Goal: Find contact information: Find contact information

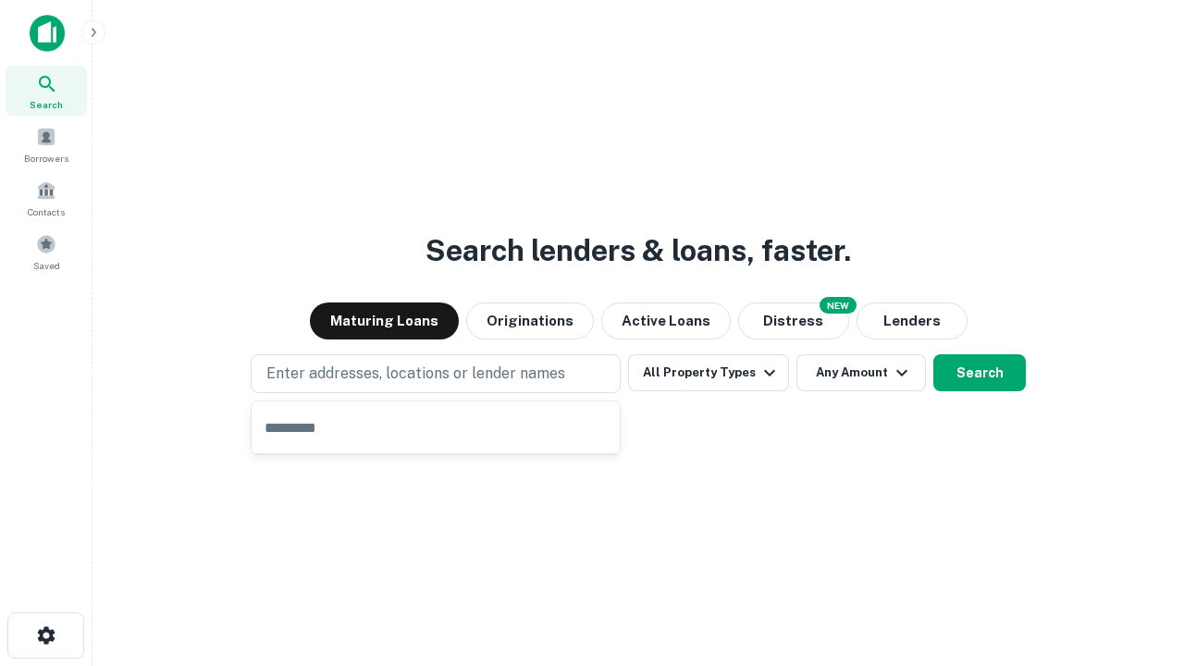
type input "**********"
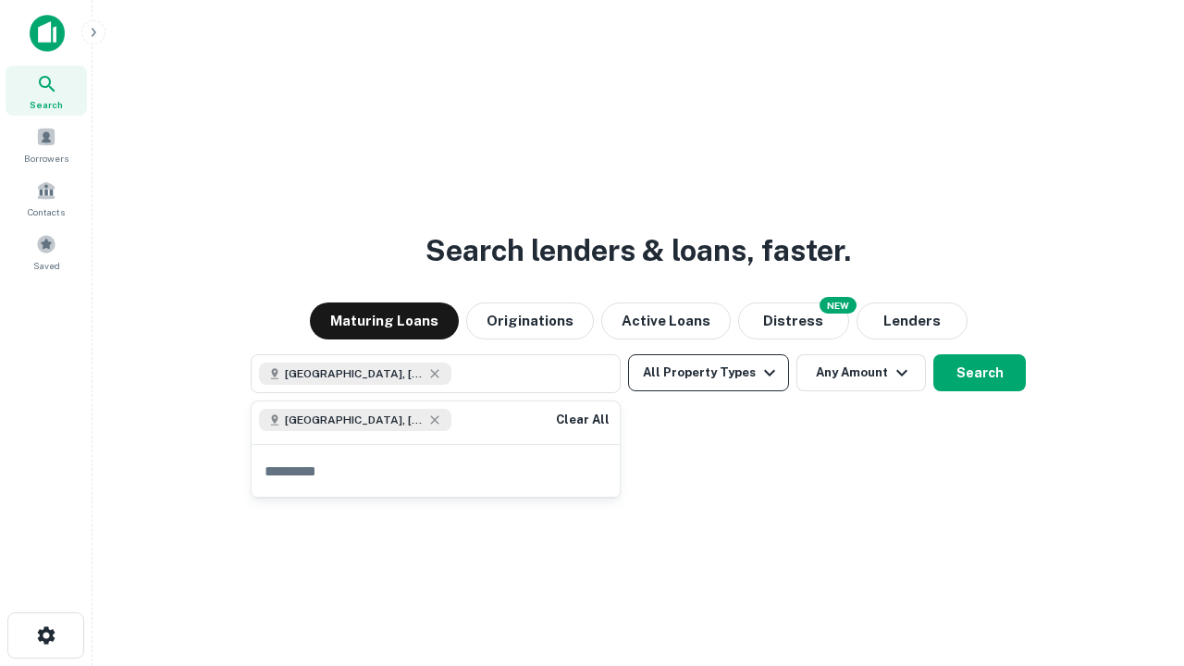
click at [708, 373] on button "All Property Types" at bounding box center [708, 372] width 161 height 37
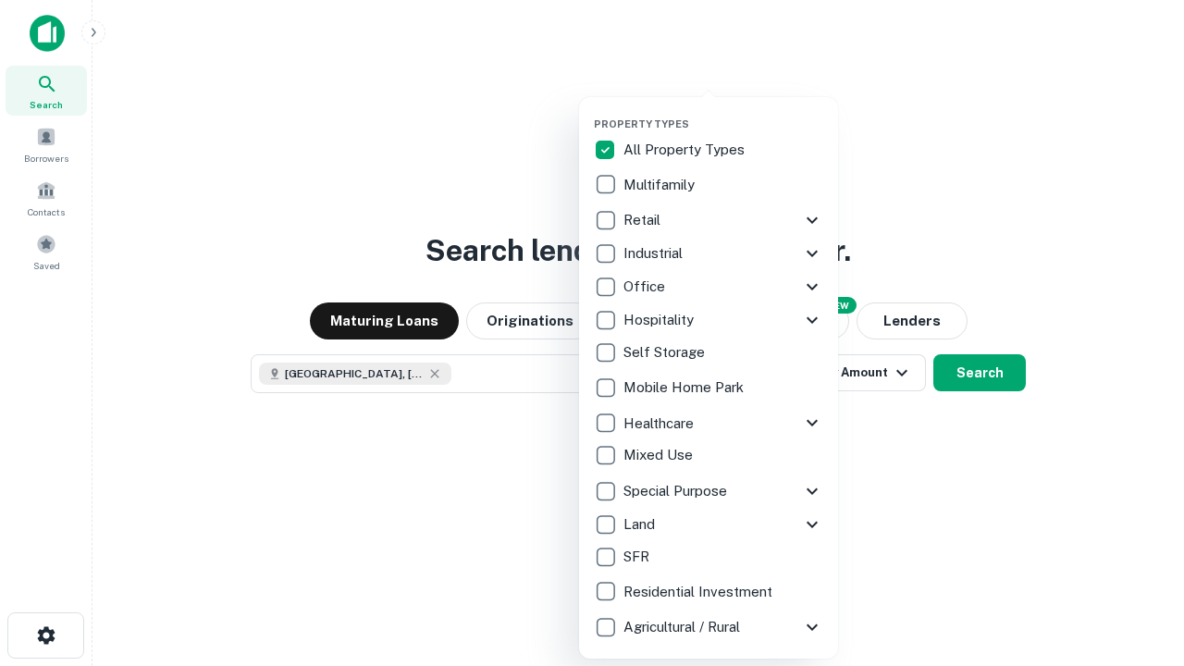
click at [723, 112] on button "button" at bounding box center [723, 112] width 259 height 1
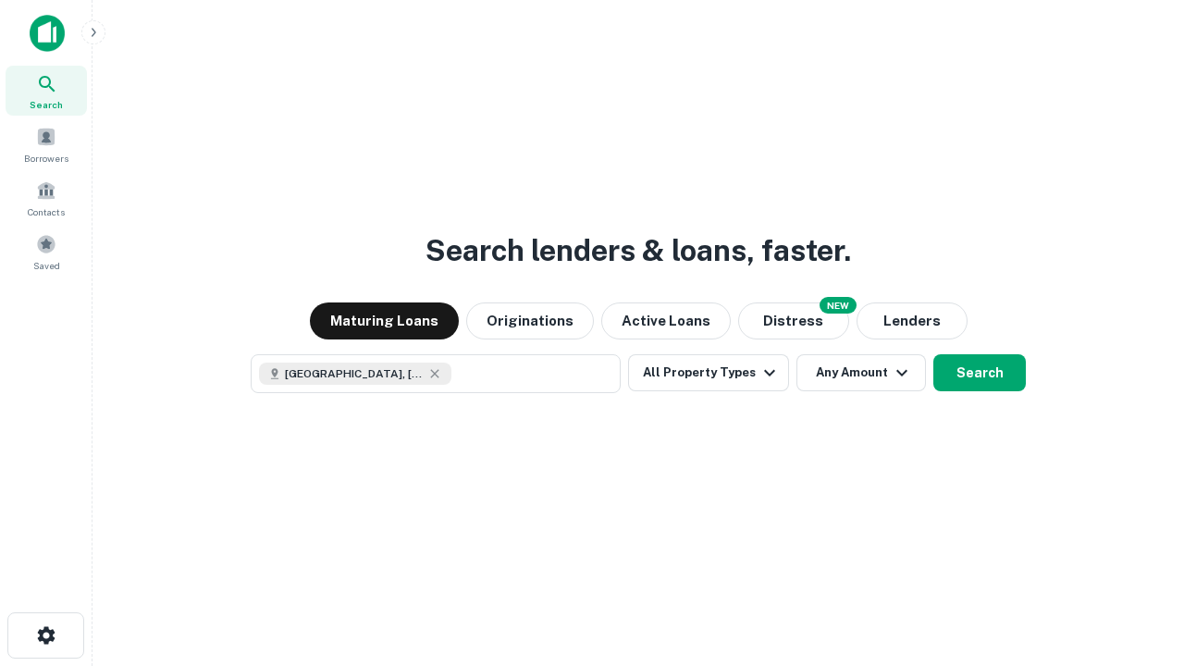
scroll to position [30, 0]
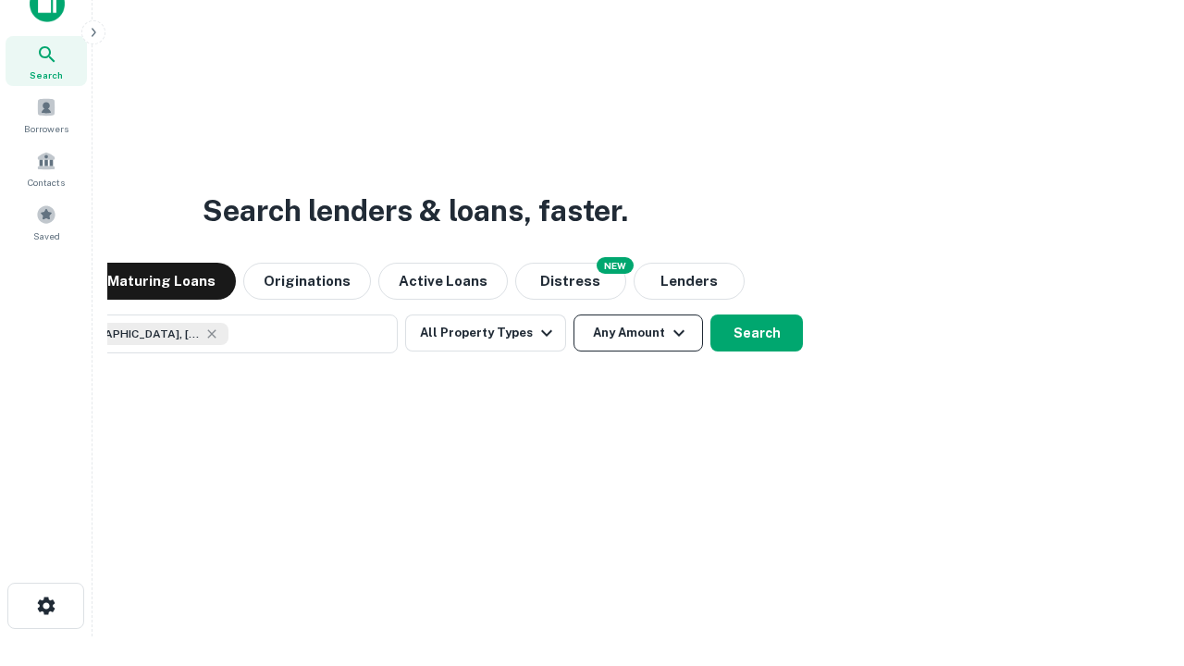
click at [573, 314] on button "Any Amount" at bounding box center [637, 332] width 129 height 37
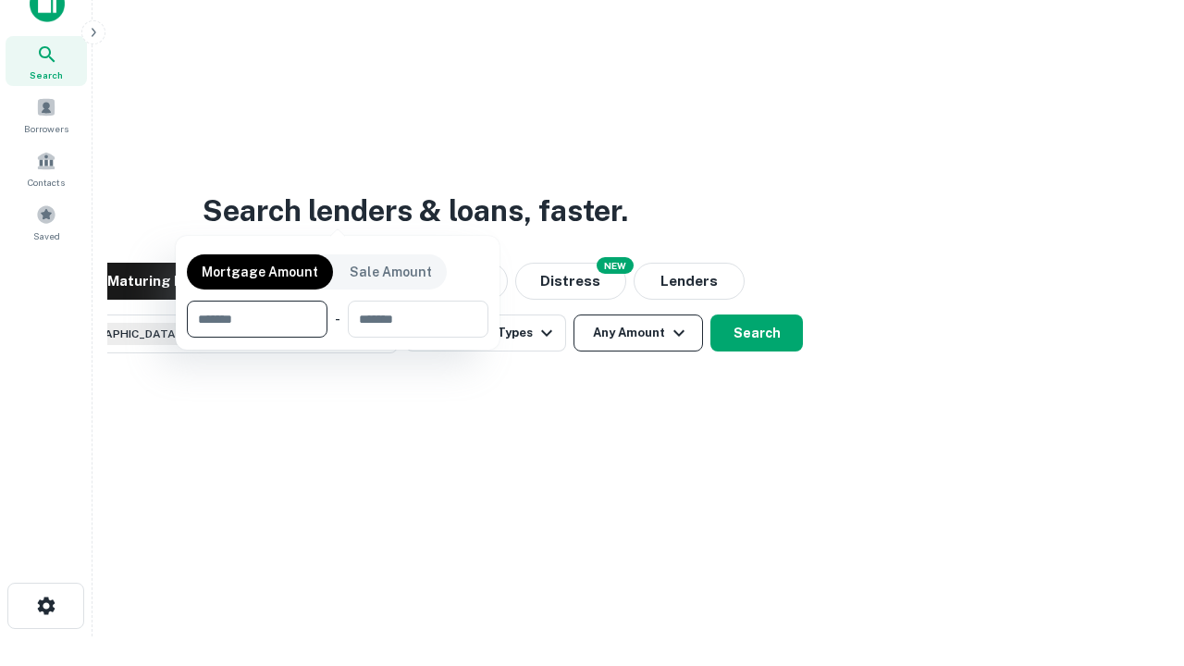
scroll to position [133, 523]
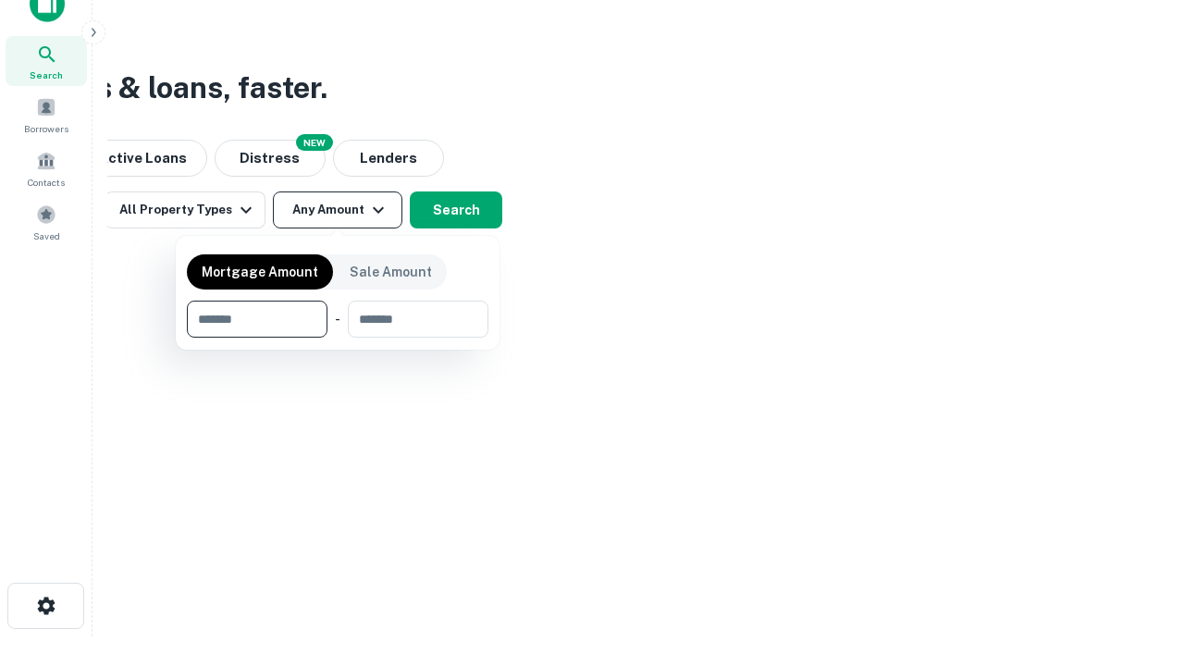
type input "*******"
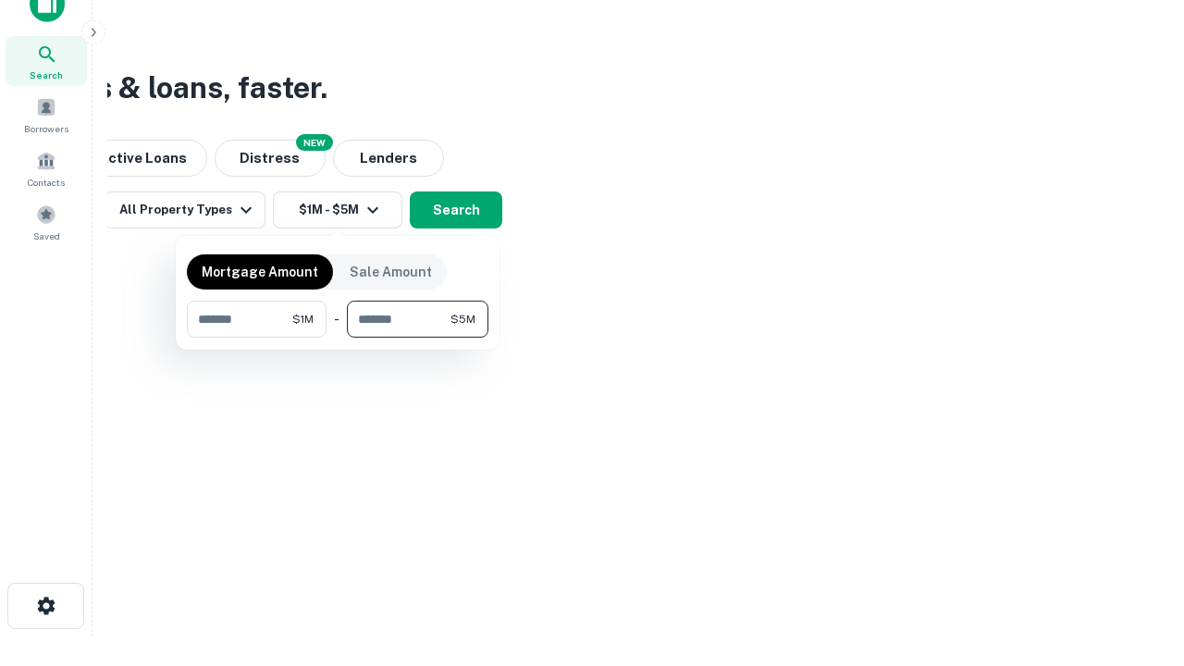
type input "*******"
click at [338, 338] on button "button" at bounding box center [337, 338] width 301 height 1
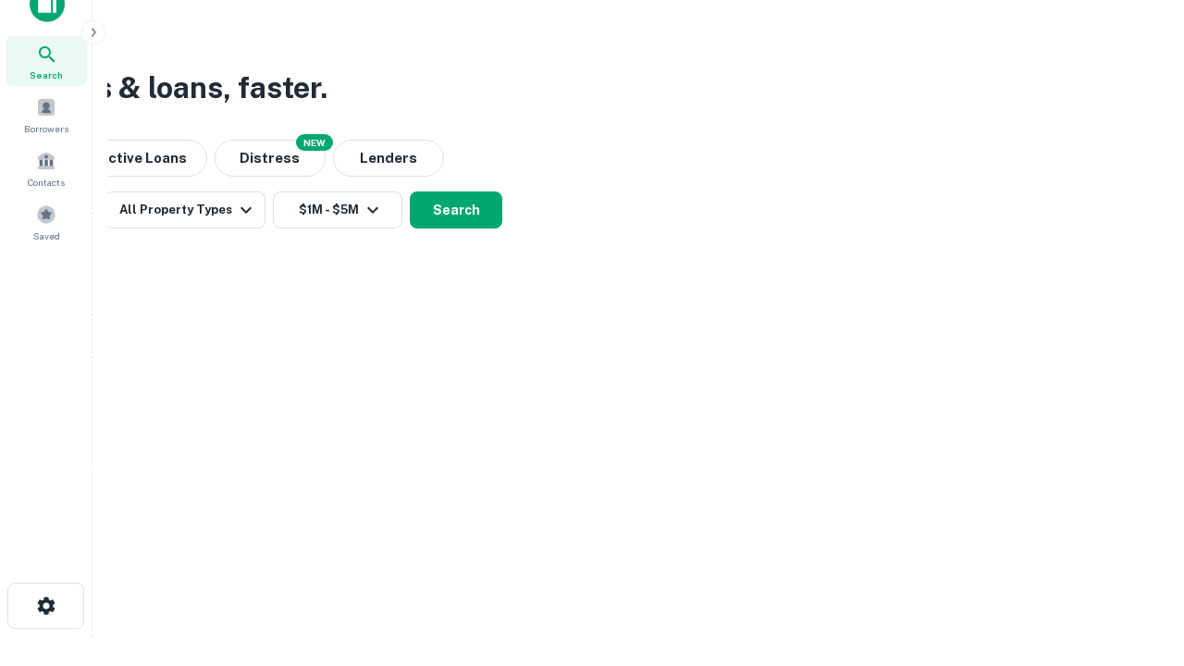
scroll to position [30, 0]
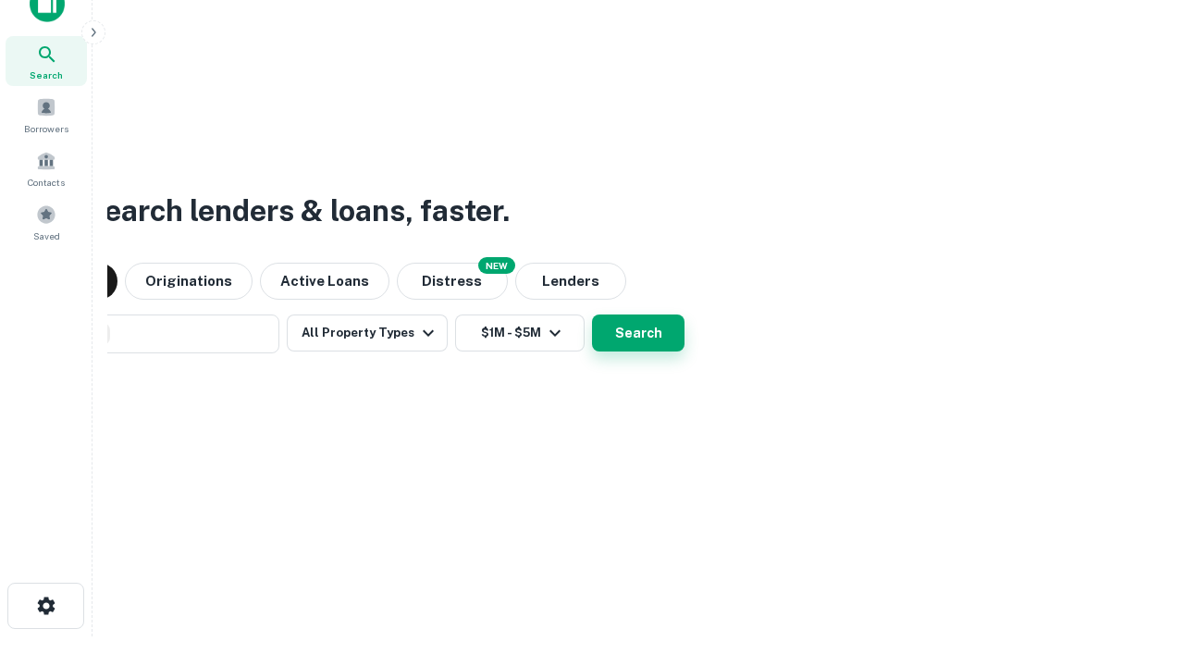
click at [592, 314] on button "Search" at bounding box center [638, 332] width 92 height 37
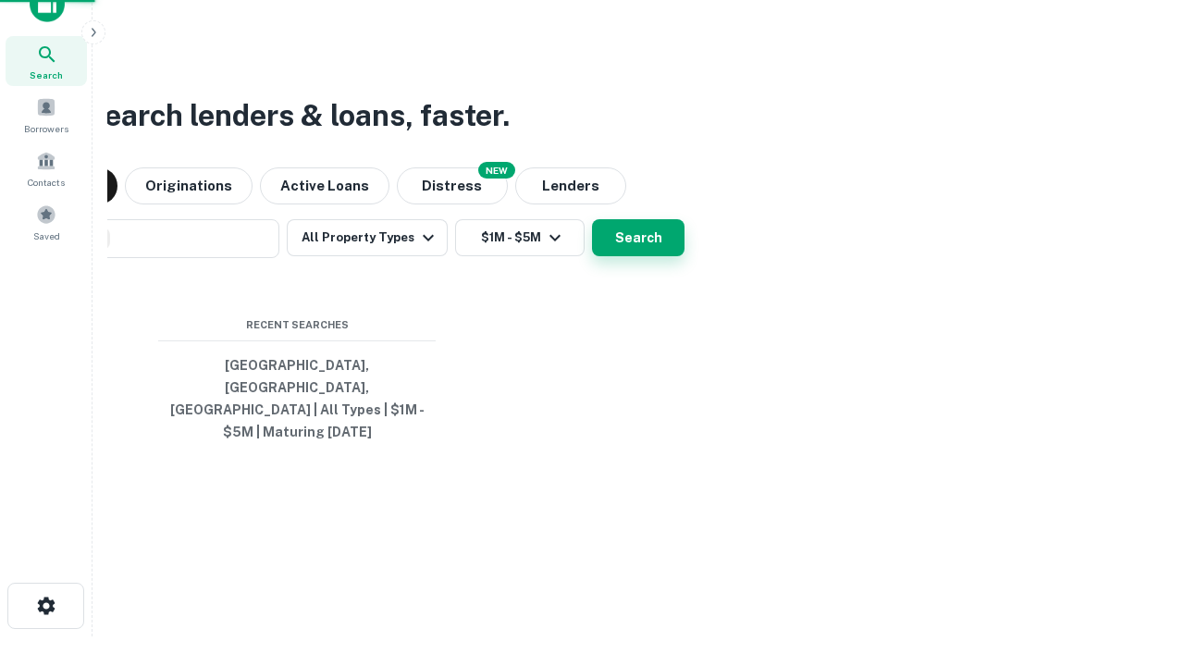
scroll to position [60, 523]
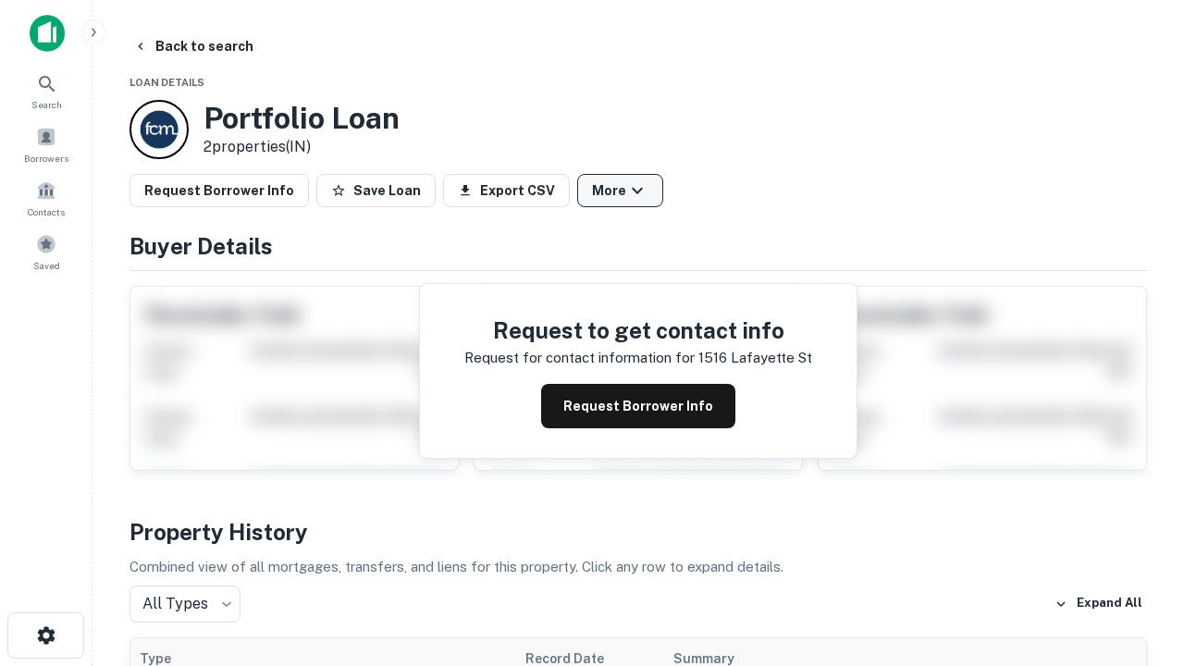
click at [620, 190] on button "More" at bounding box center [620, 190] width 86 height 33
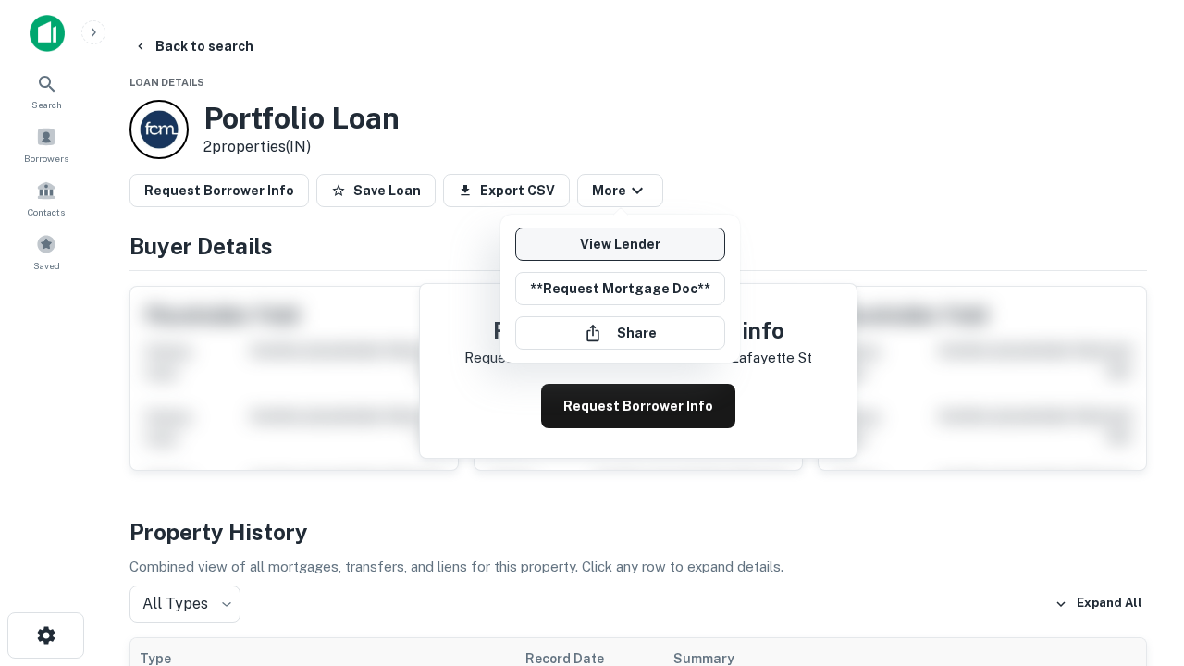
click at [620, 244] on link "View Lender" at bounding box center [620, 243] width 210 height 33
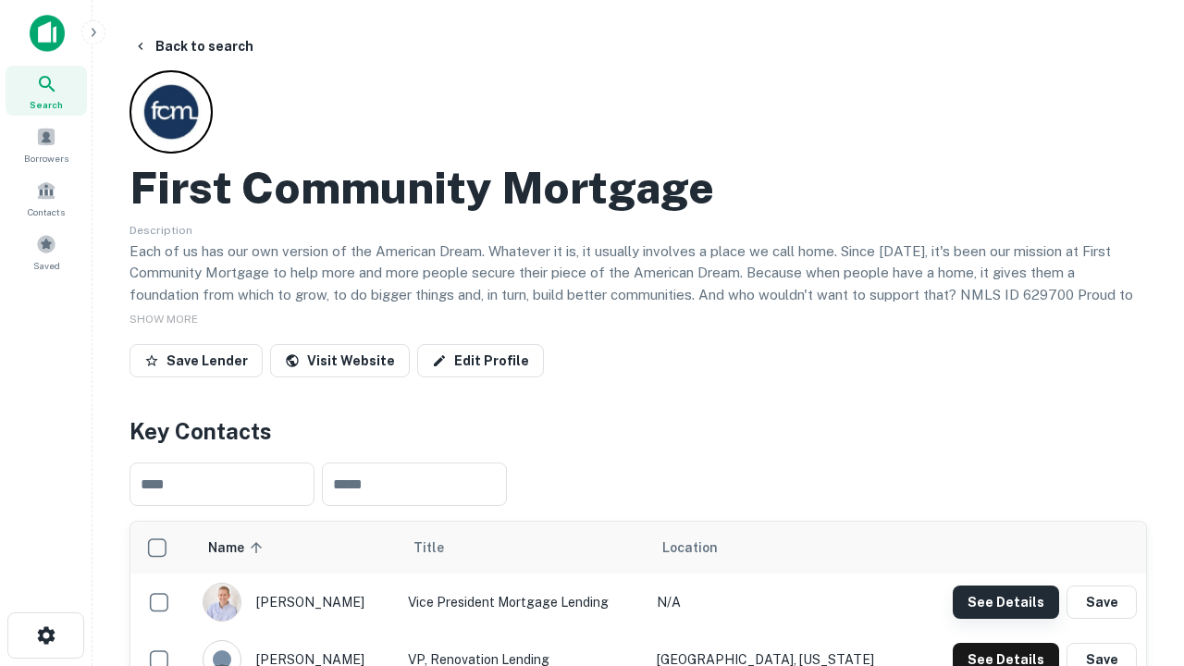
click at [1005, 601] on button "See Details" at bounding box center [1005, 601] width 106 height 33
click at [45, 635] on icon "button" at bounding box center [46, 635] width 22 height 22
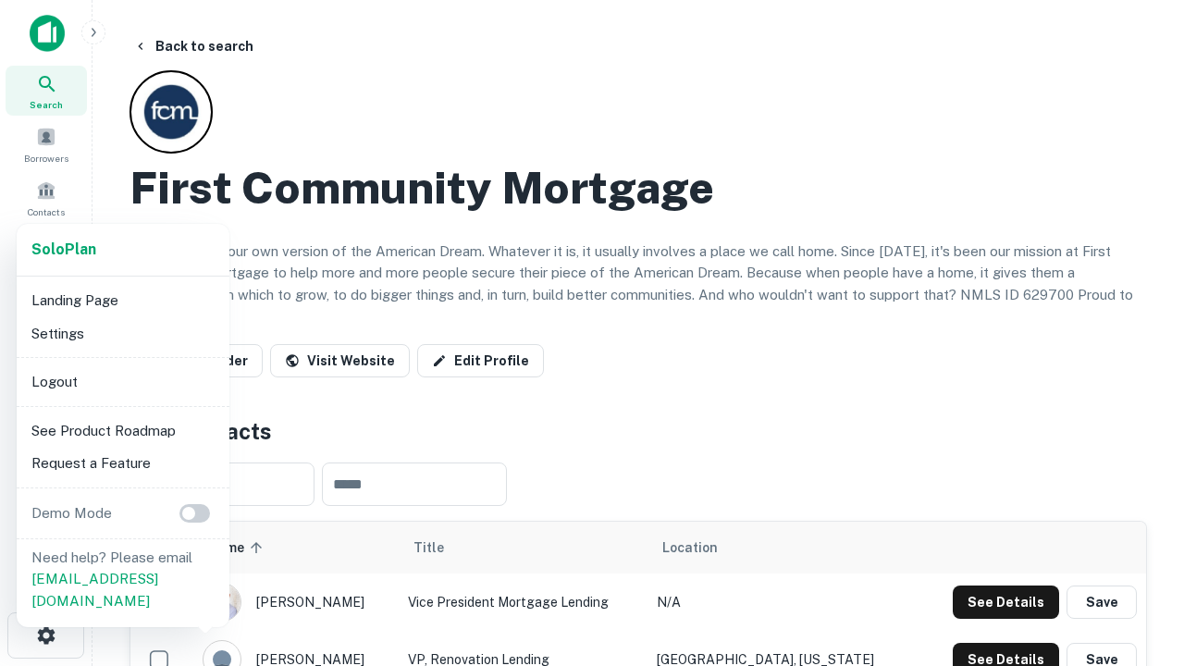
click at [122, 381] on li "Logout" at bounding box center [123, 381] width 198 height 33
